Goal: Navigation & Orientation: Find specific page/section

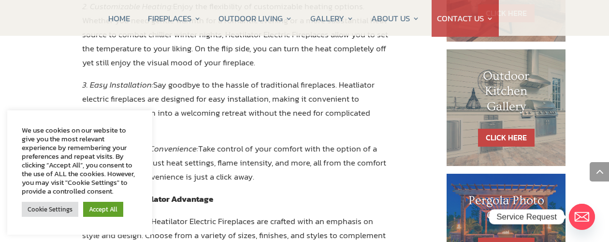
scroll to position [555, 0]
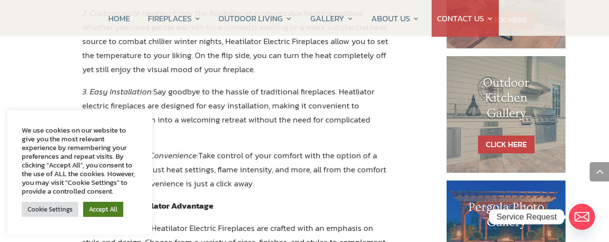
drag, startPoint x: 96, startPoint y: 212, endPoint x: 113, endPoint y: 201, distance: 20.4
click at [96, 212] on link "Accept All" at bounding box center [103, 208] width 40 height 15
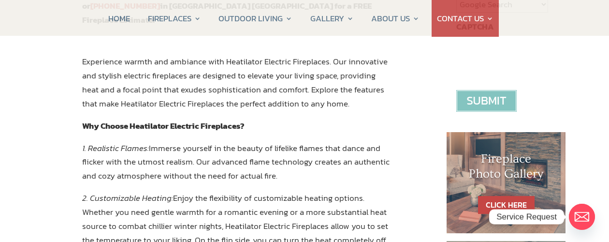
scroll to position [301, 0]
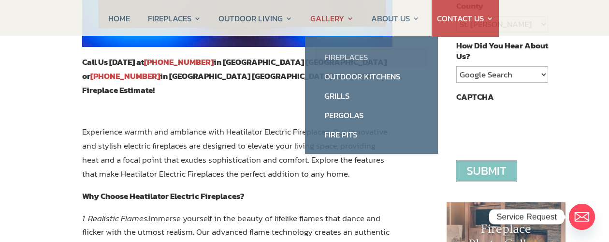
click at [344, 58] on link "Fireplaces" at bounding box center [372, 56] width 114 height 19
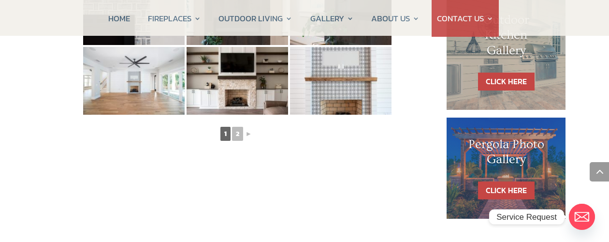
scroll to position [622, 0]
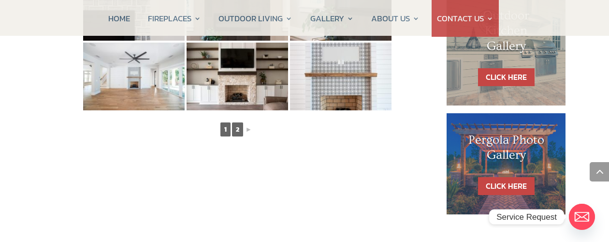
click at [238, 130] on link "2" at bounding box center [237, 129] width 11 height 14
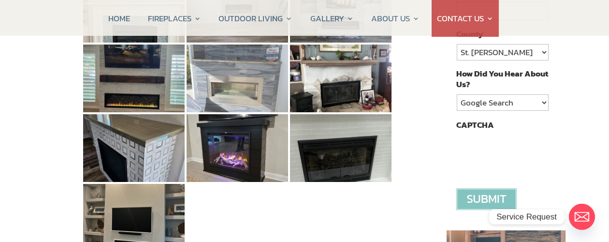
scroll to position [280, 0]
